Goal: Find specific page/section: Find specific page/section

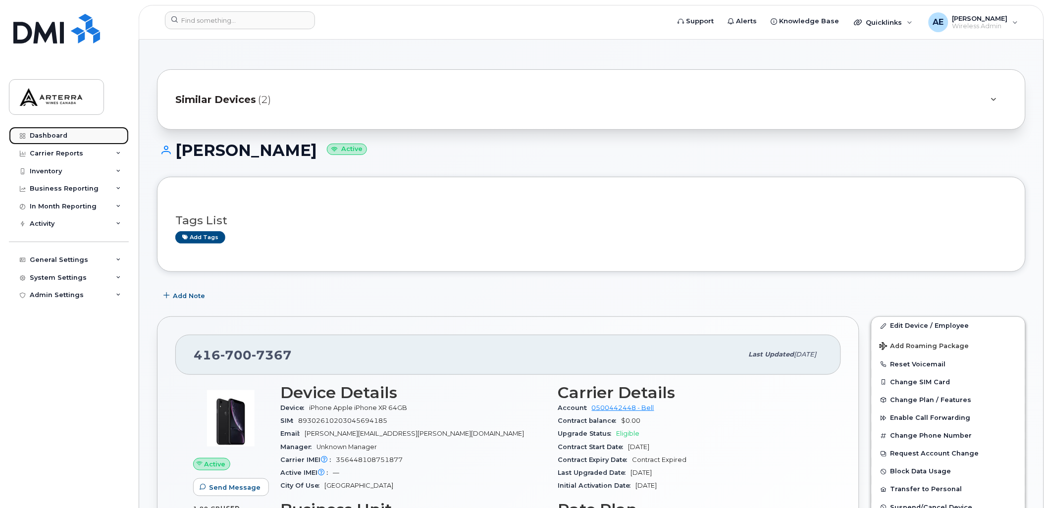
click at [54, 132] on div "Dashboard" at bounding box center [49, 136] width 38 height 8
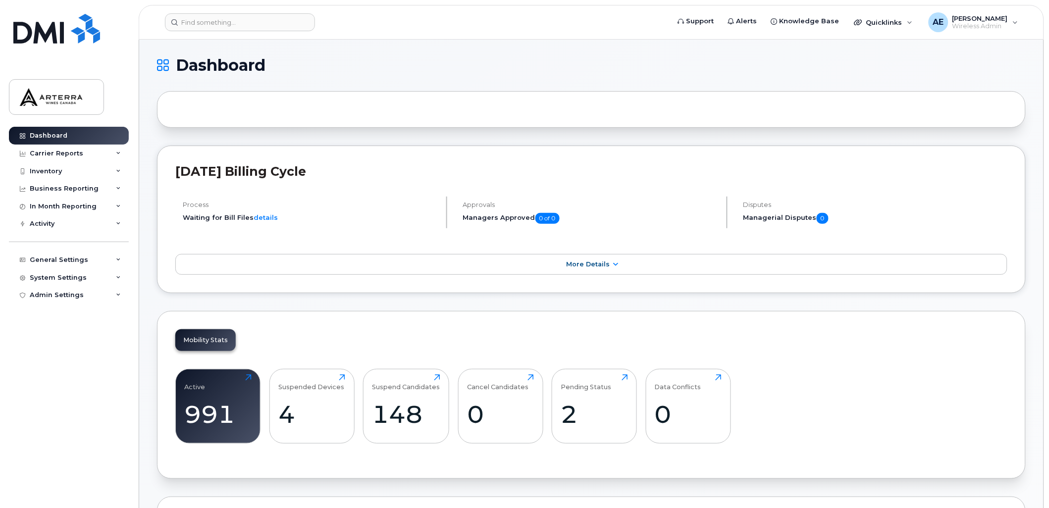
click at [785, 152] on div "August 2025 Billing Cycle Process Waiting for Bill Files details Approvals Mana…" at bounding box center [591, 220] width 869 height 148
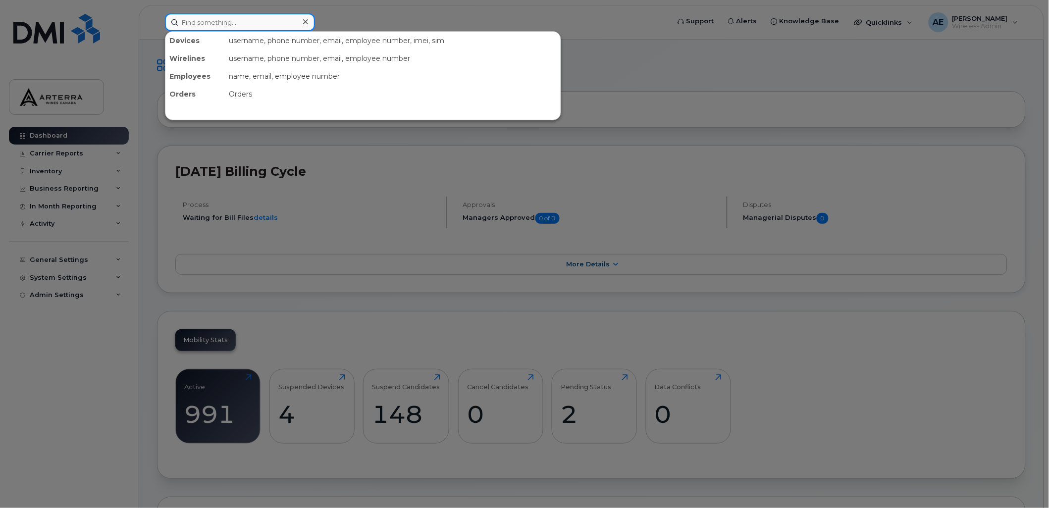
click at [226, 18] on input at bounding box center [240, 22] width 150 height 18
paste input "4374257540"
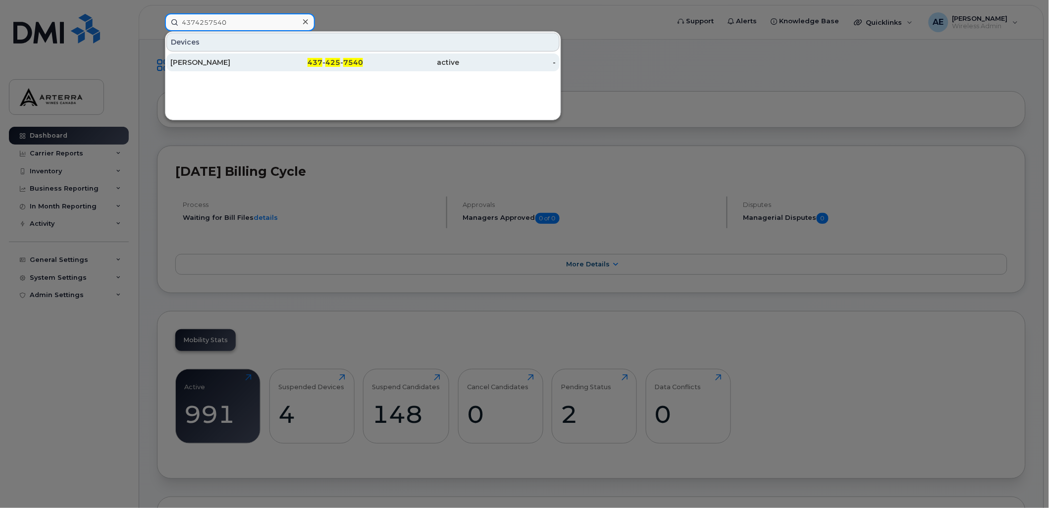
type input "4374257540"
click at [215, 58] on div "Jennifer Baxter" at bounding box center [218, 62] width 97 height 10
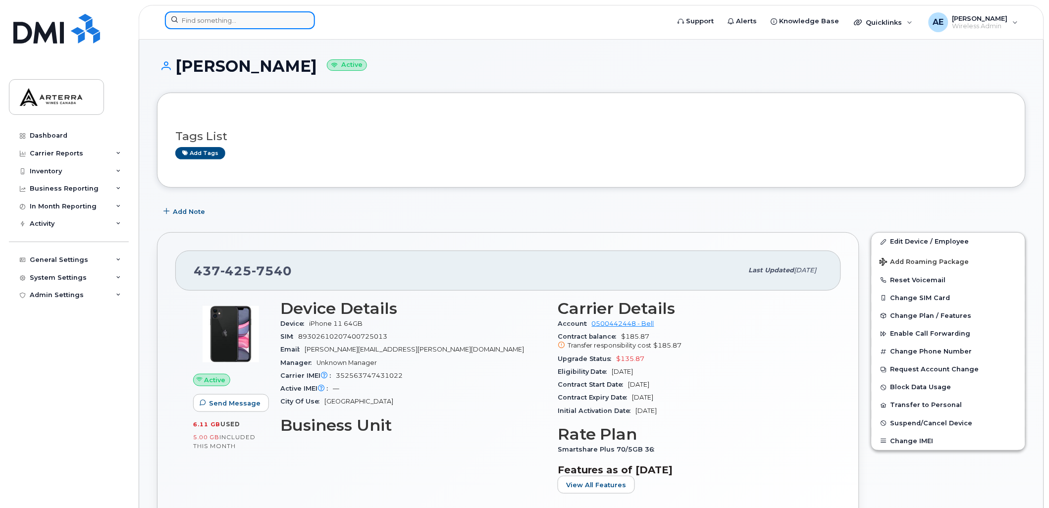
click at [298, 22] on input at bounding box center [240, 20] width 150 height 18
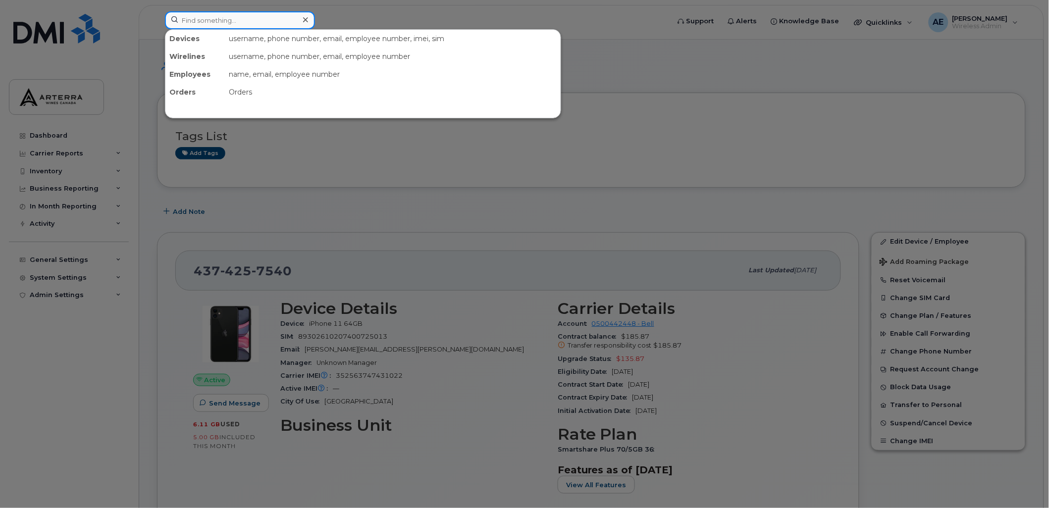
paste input "2895475464"
type input "2895475464"
